Goal: Unclear: Unclear

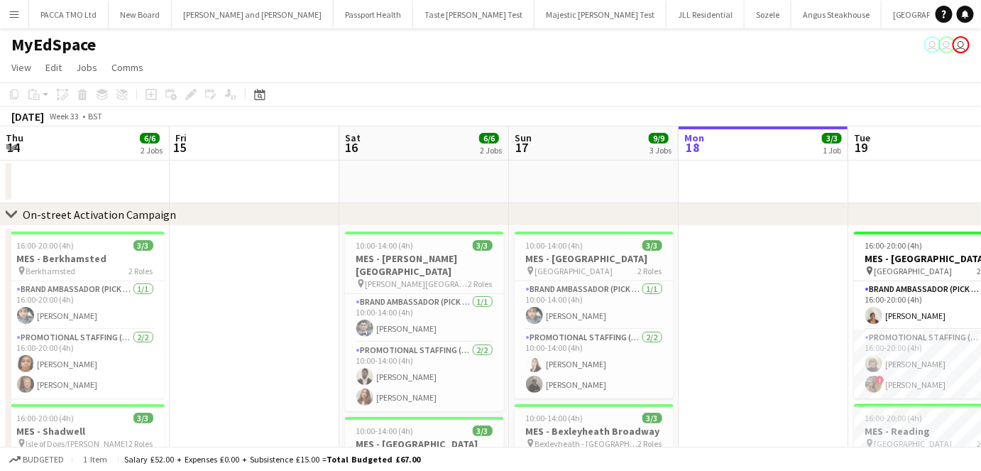
scroll to position [0, 555]
